Goal: Entertainment & Leisure: Consume media (video, audio)

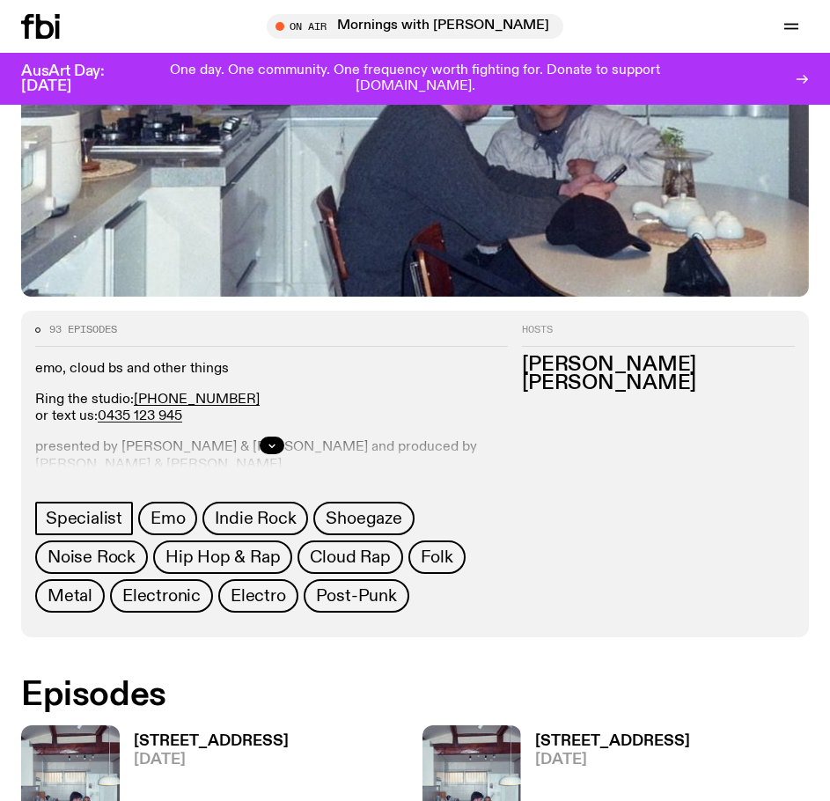
scroll to position [616, 0]
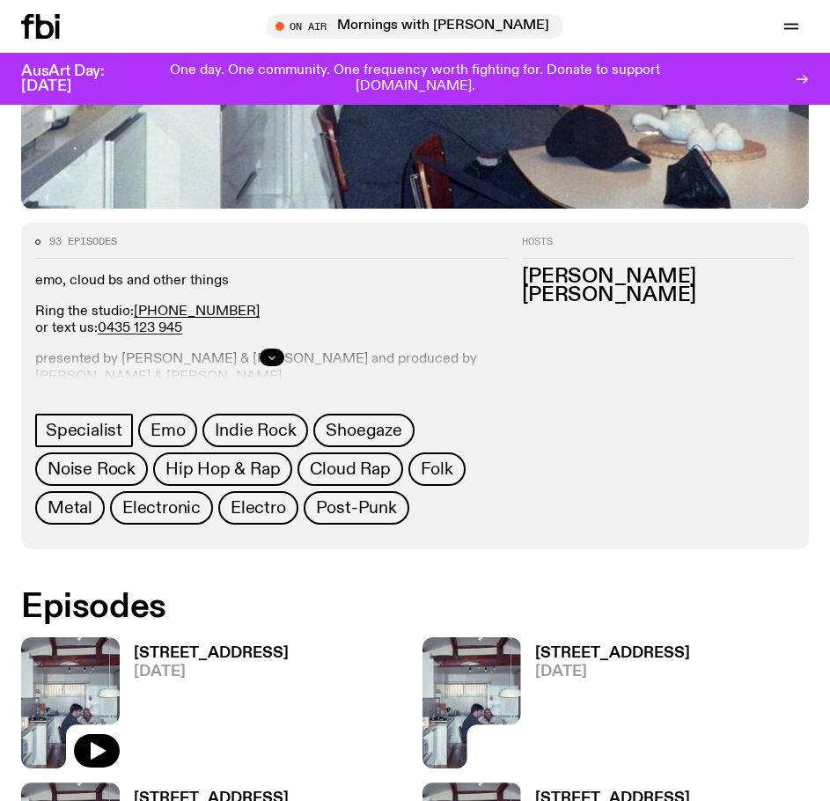
click at [267, 355] on icon "button" at bounding box center [272, 357] width 11 height 11
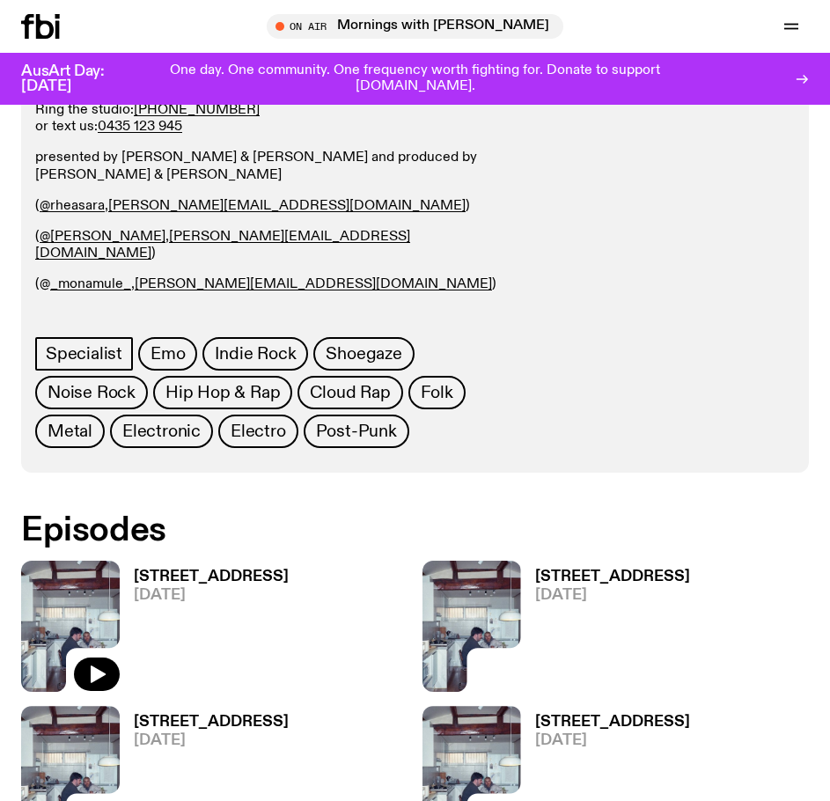
scroll to position [968, 0]
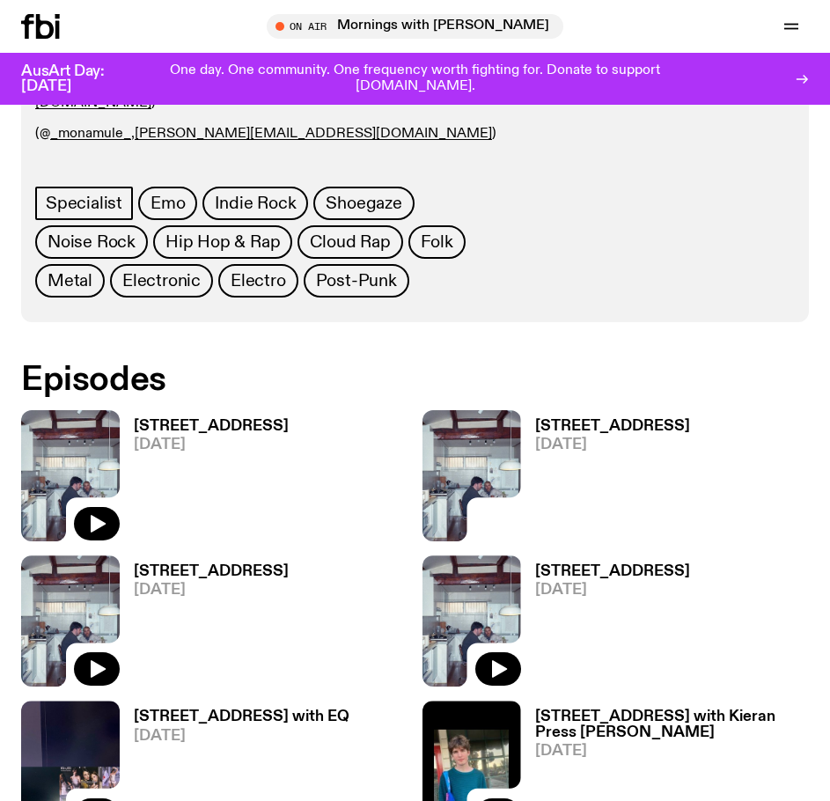
click at [193, 424] on h3 "704 W HIGH ST" at bounding box center [211, 426] width 155 height 15
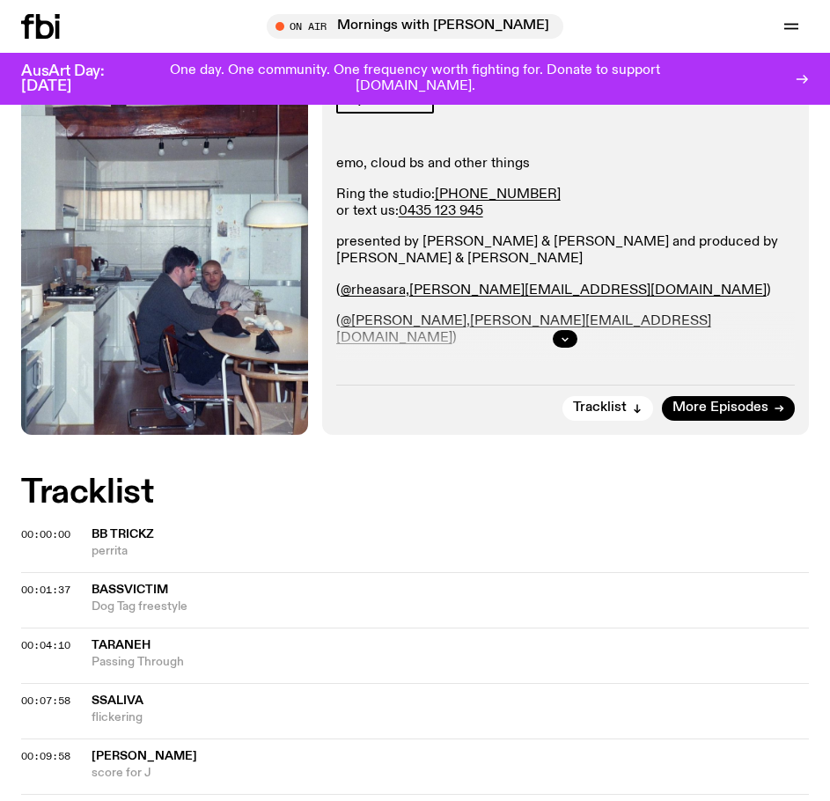
scroll to position [616, 0]
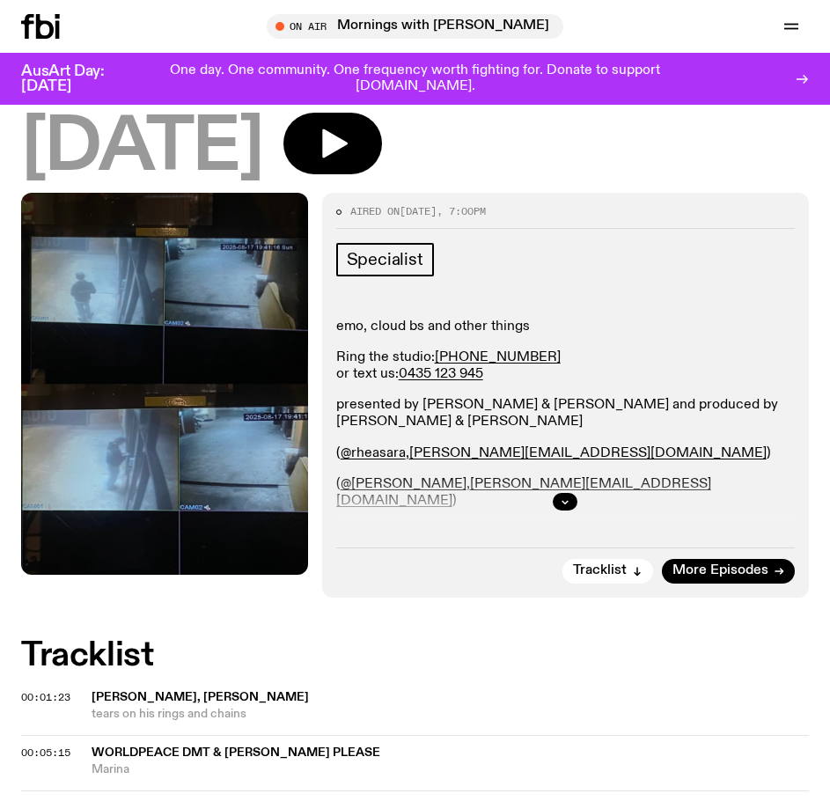
scroll to position [264, 0]
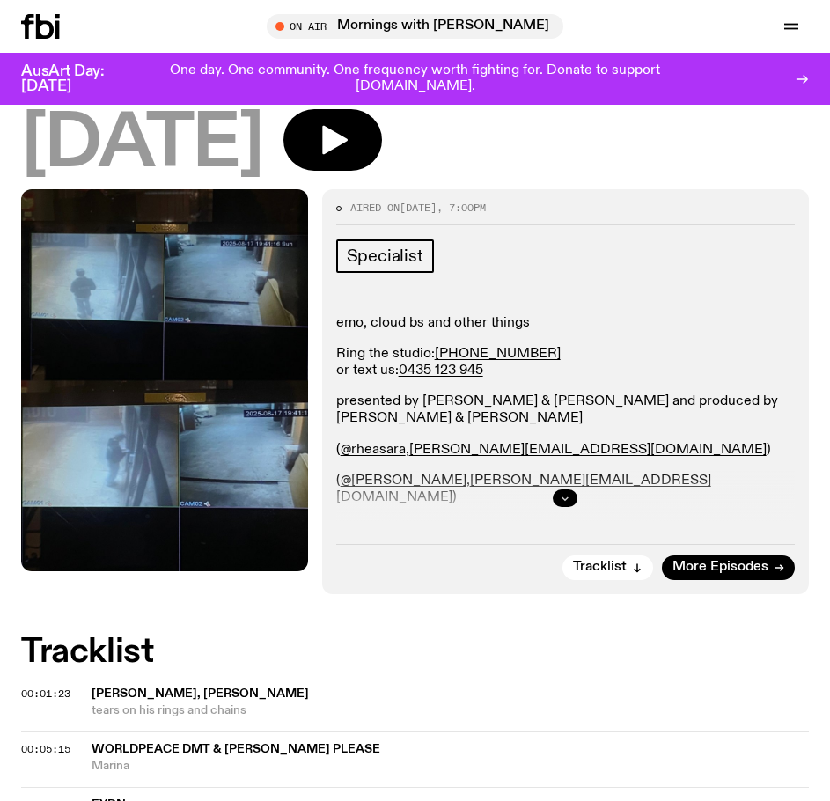
click at [556, 489] on button "button" at bounding box center [564, 498] width 25 height 18
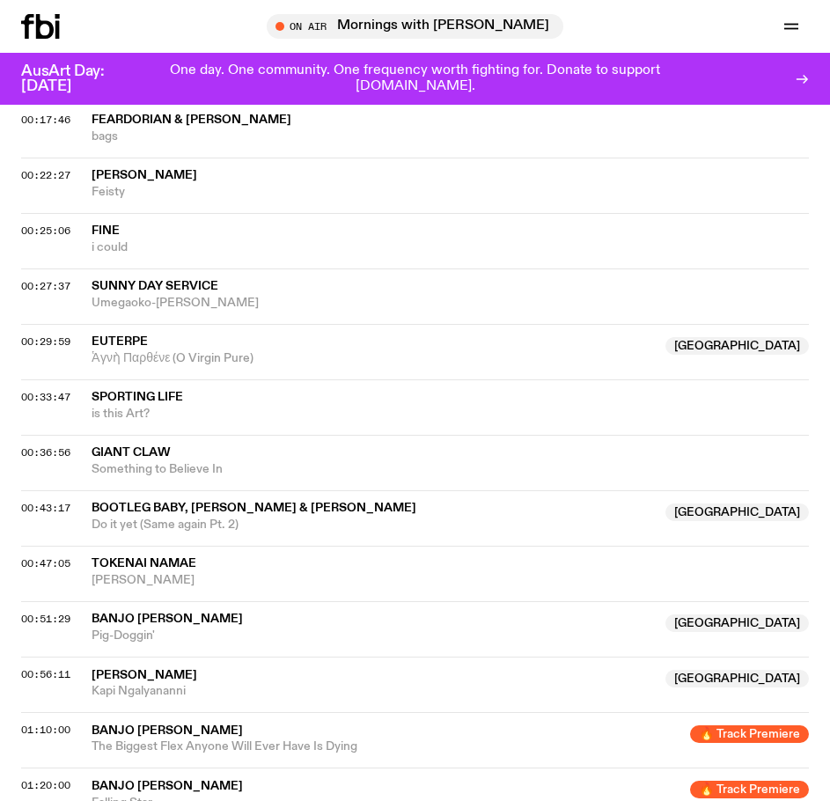
scroll to position [1144, 0]
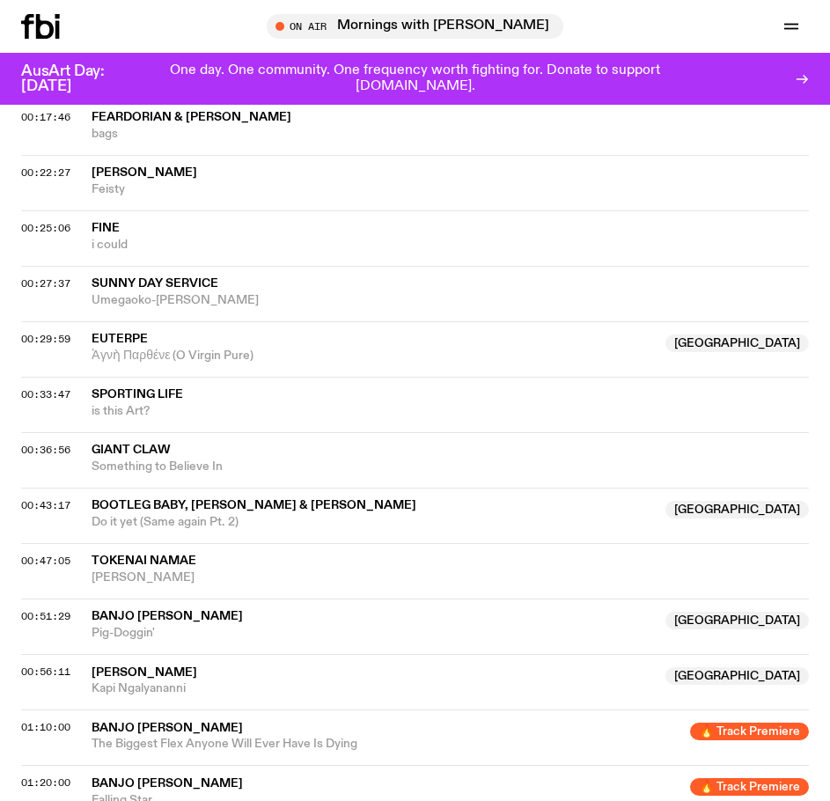
click at [44, 26] on icon at bounding box center [40, 26] width 39 height 25
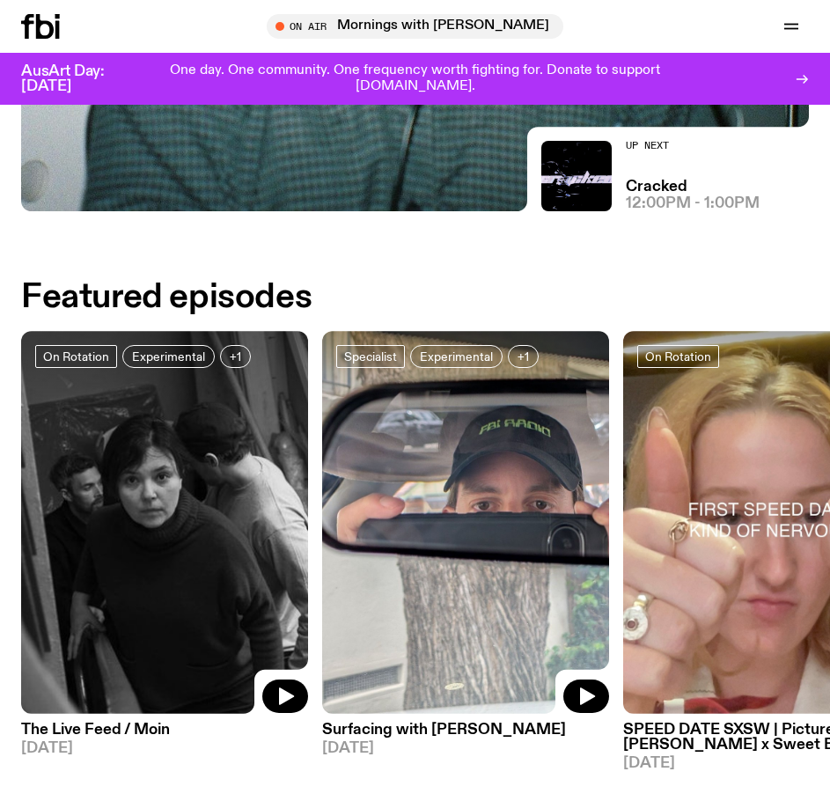
scroll to position [968, 0]
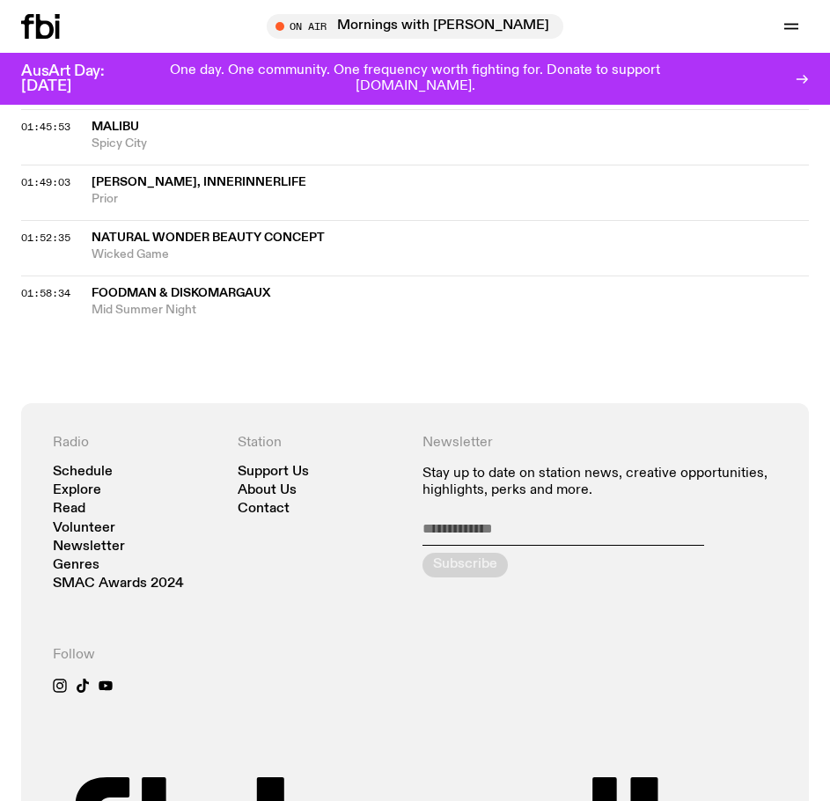
scroll to position [2346, 0]
